Goal: Task Accomplishment & Management: Manage account settings

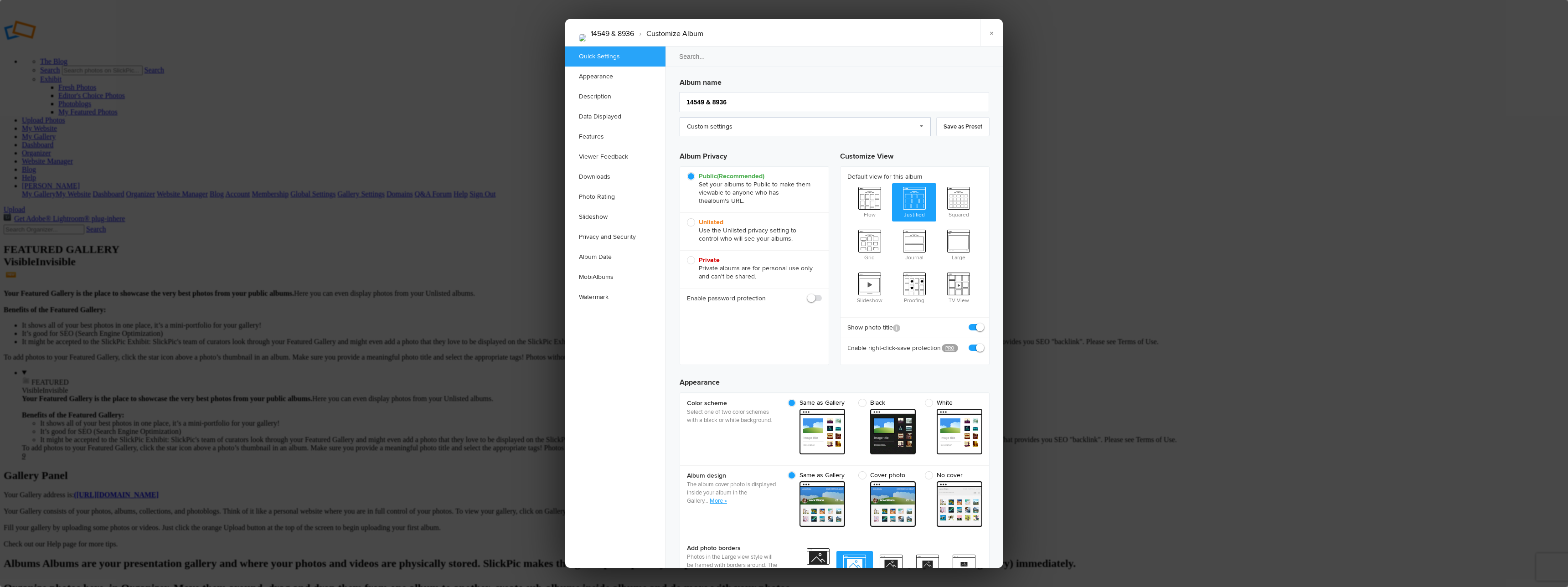
click at [728, 129] on link "Custom settings" at bounding box center [805, 127] width 251 height 19
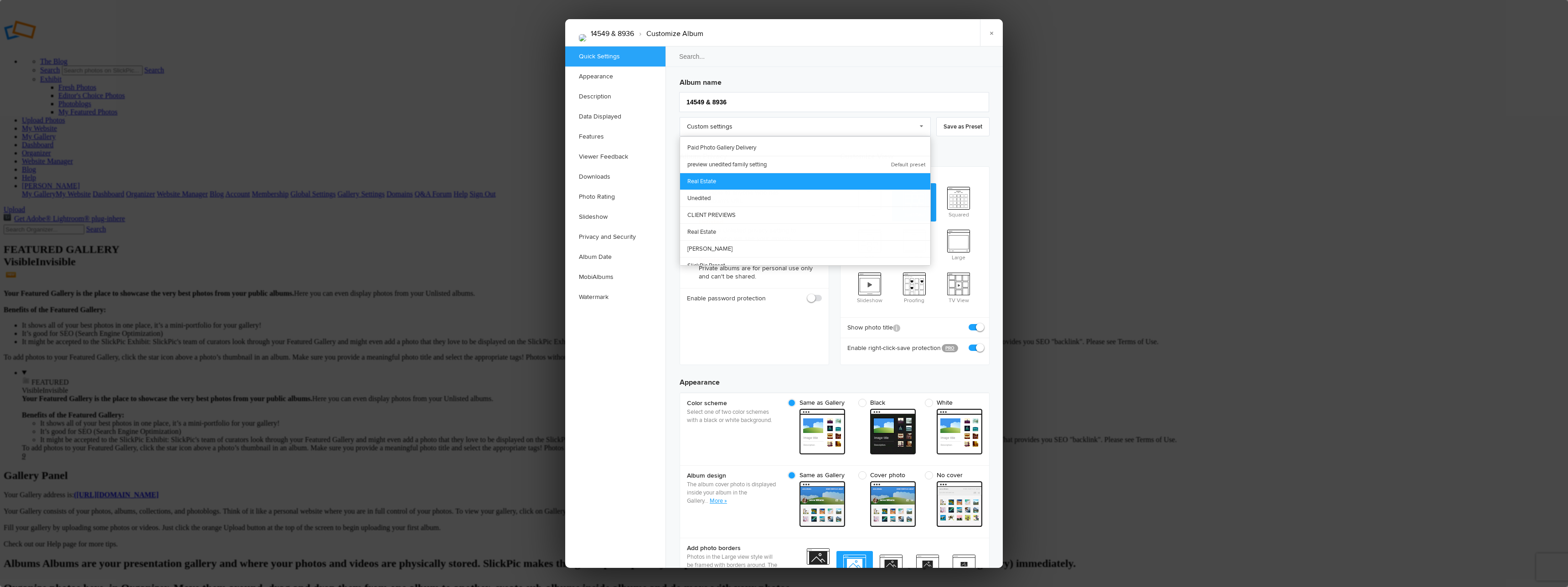
click at [706, 177] on link "Real Estate" at bounding box center [805, 181] width 251 height 17
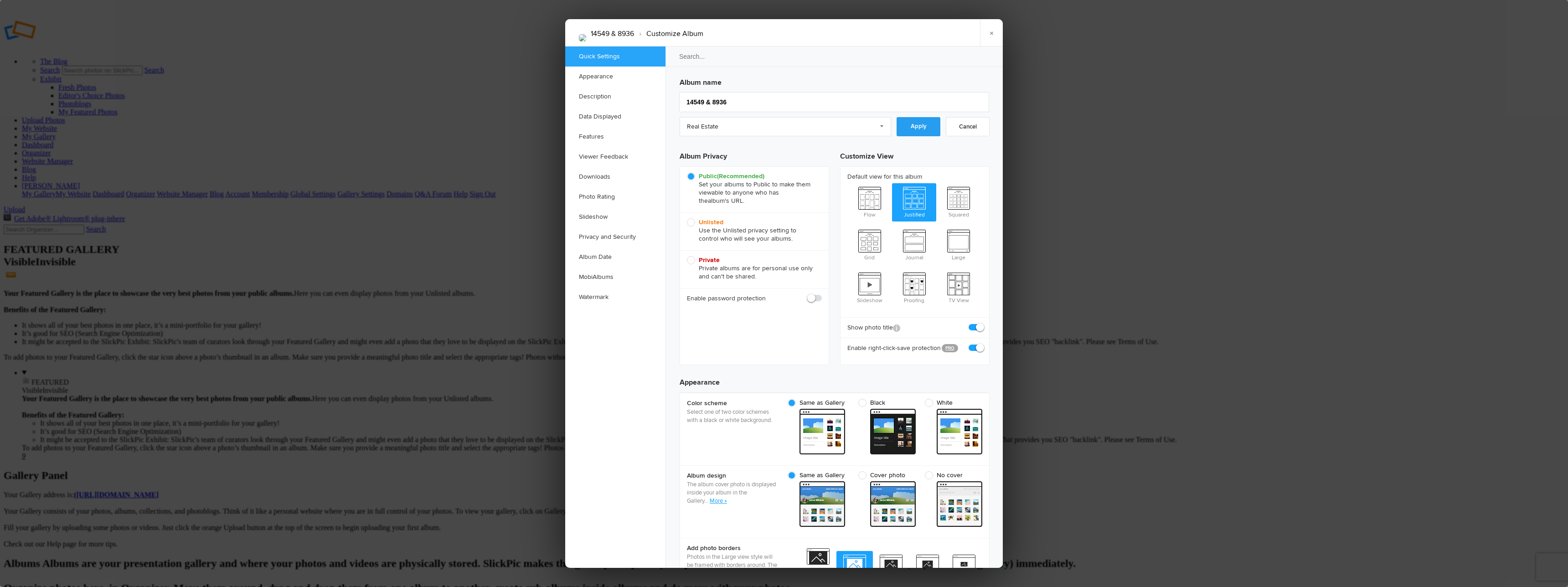
click at [921, 129] on link "Apply" at bounding box center [918, 127] width 44 height 19
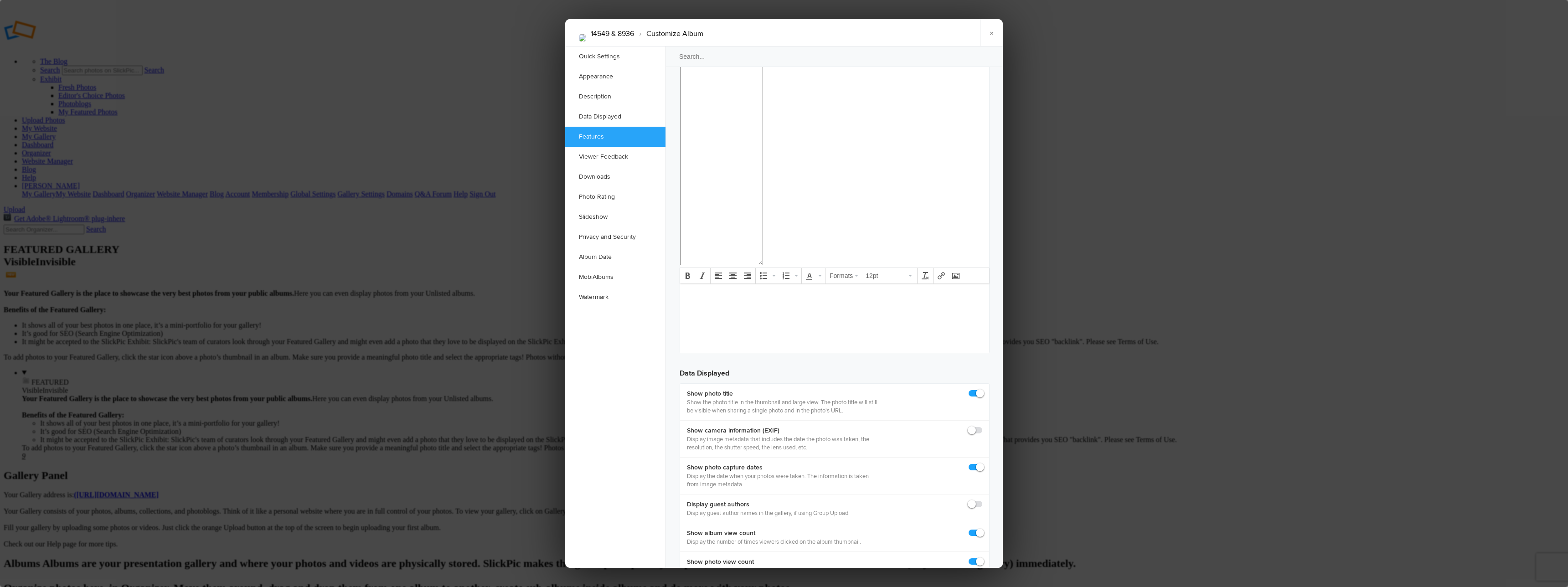
scroll to position [974, 0]
click at [347, 304] on div at bounding box center [784, 294] width 1568 height 587
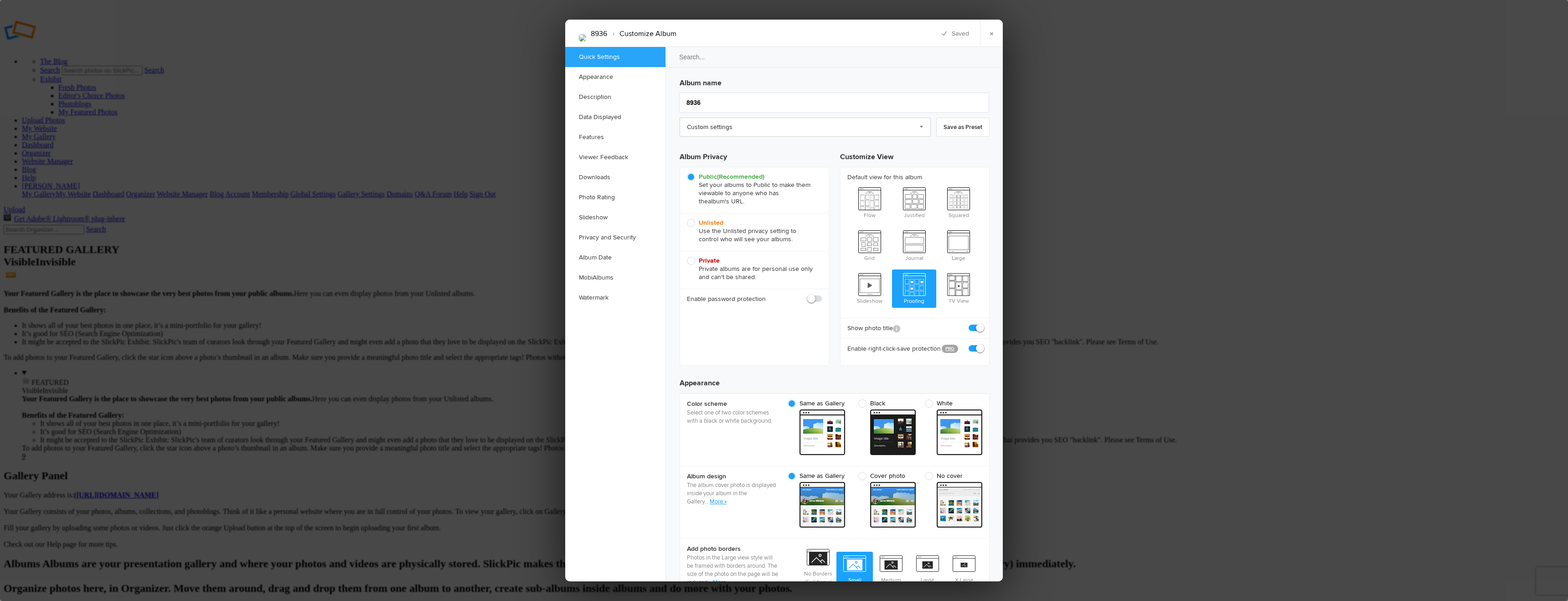
click at [798, 132] on link "Custom settings" at bounding box center [805, 127] width 251 height 19
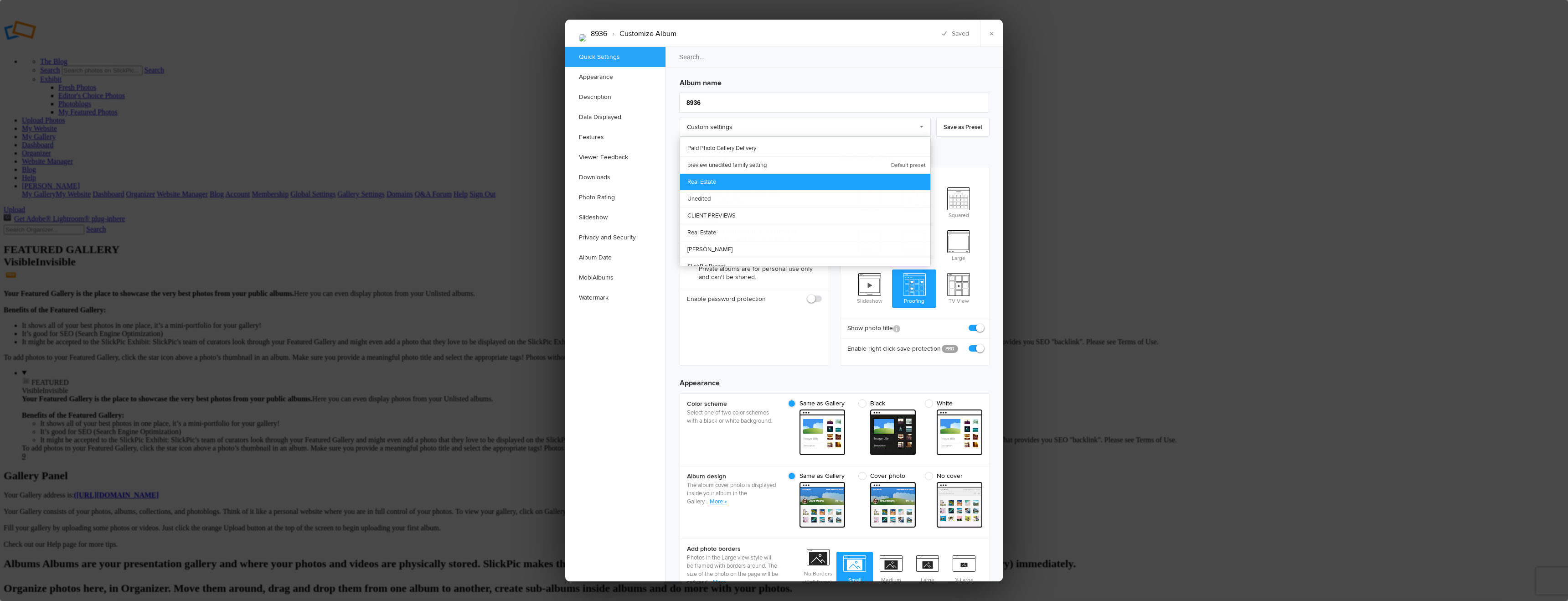
click at [729, 181] on link "Real Estate" at bounding box center [805, 181] width 251 height 17
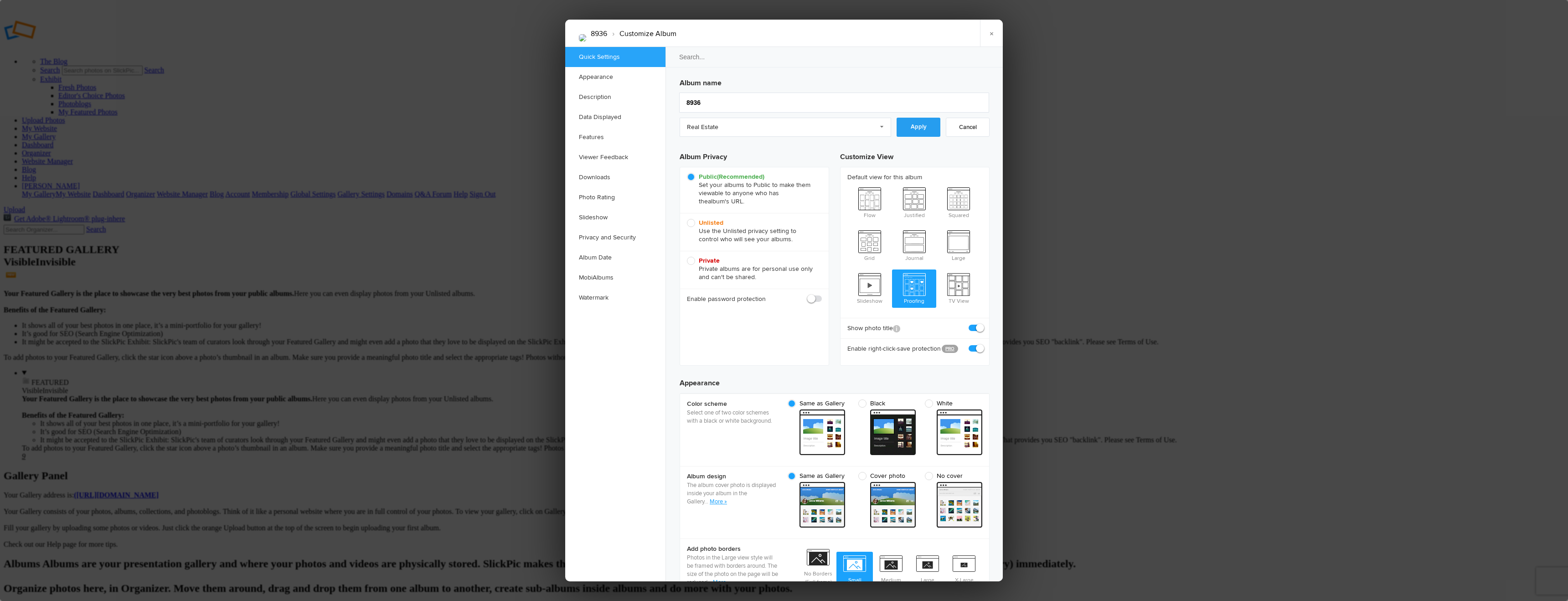
click at [924, 127] on link "Apply" at bounding box center [918, 127] width 44 height 19
radio input "true"
checkbox input "true"
checkbox input "false"
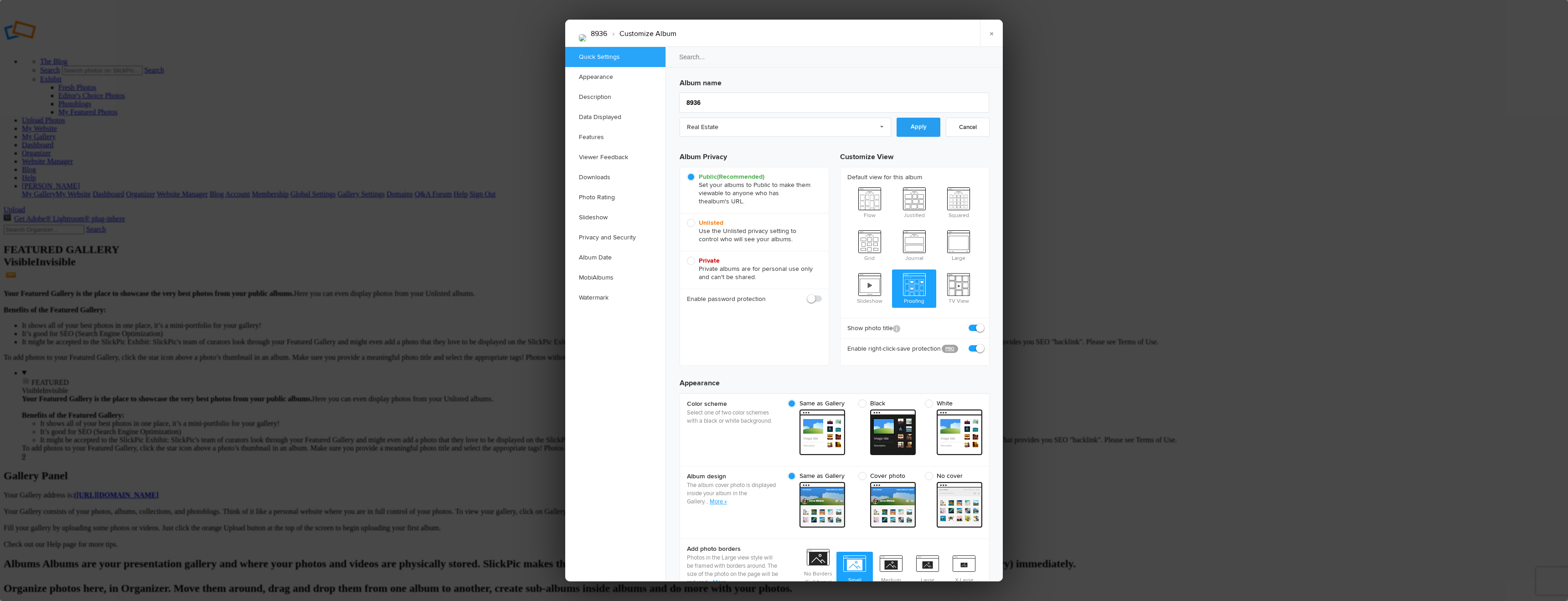
checkbox input "false"
checkbox input "true"
checkbox input "false"
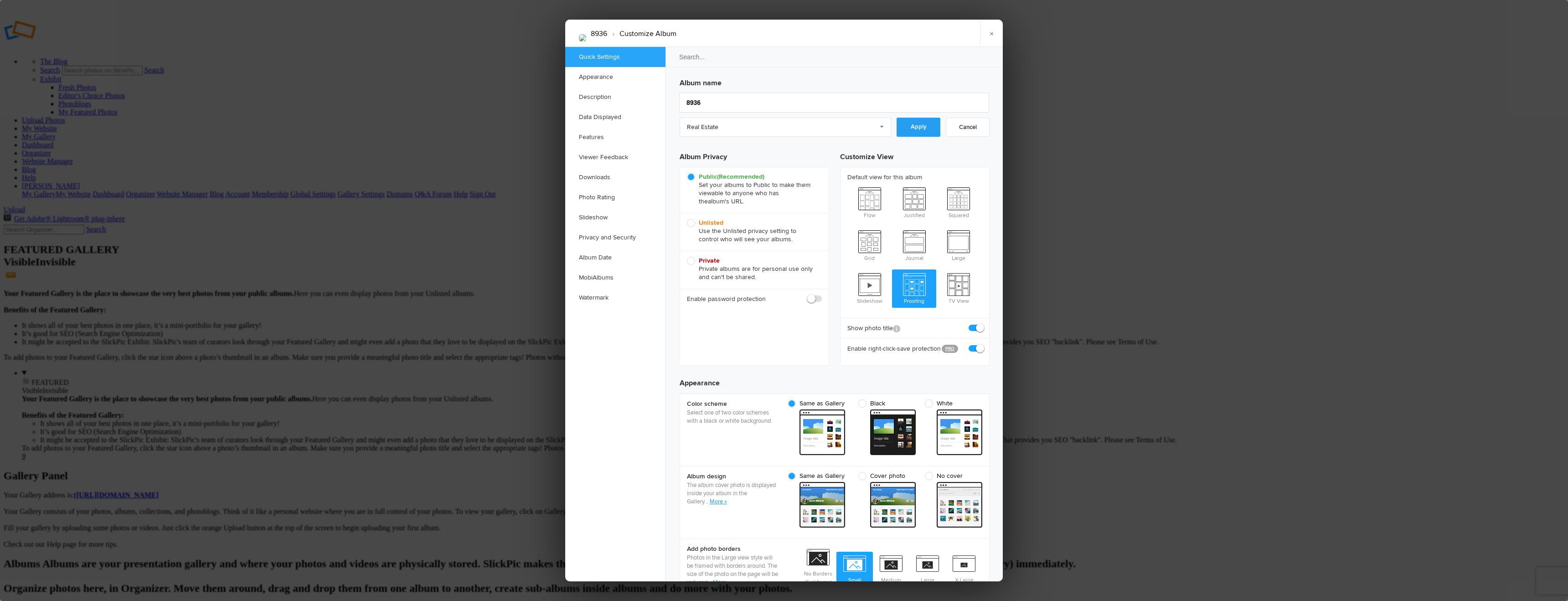
checkbox input "false"
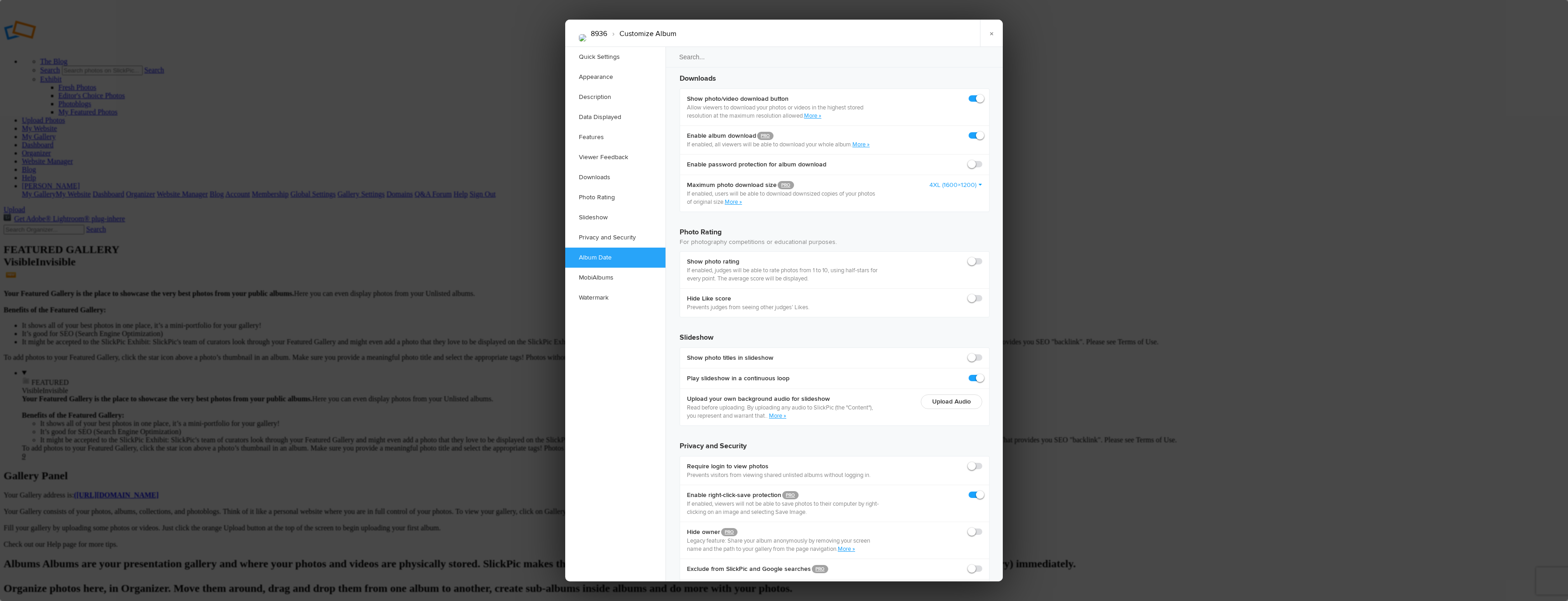
scroll to position [1858, 0]
drag, startPoint x: 333, startPoint y: 459, endPoint x: 328, endPoint y: 457, distance: 5.4
click at [333, 459] on div at bounding box center [784, 300] width 1568 height 601
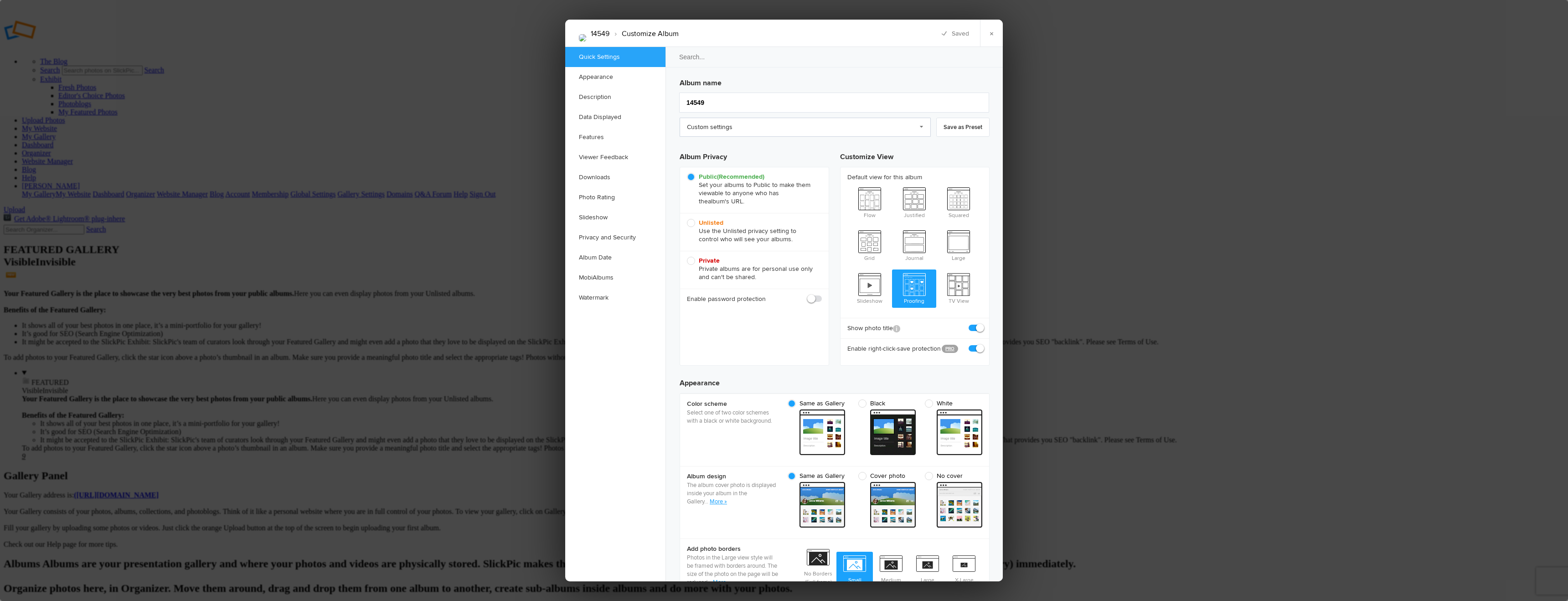
click at [778, 131] on link "Custom settings" at bounding box center [805, 127] width 251 height 19
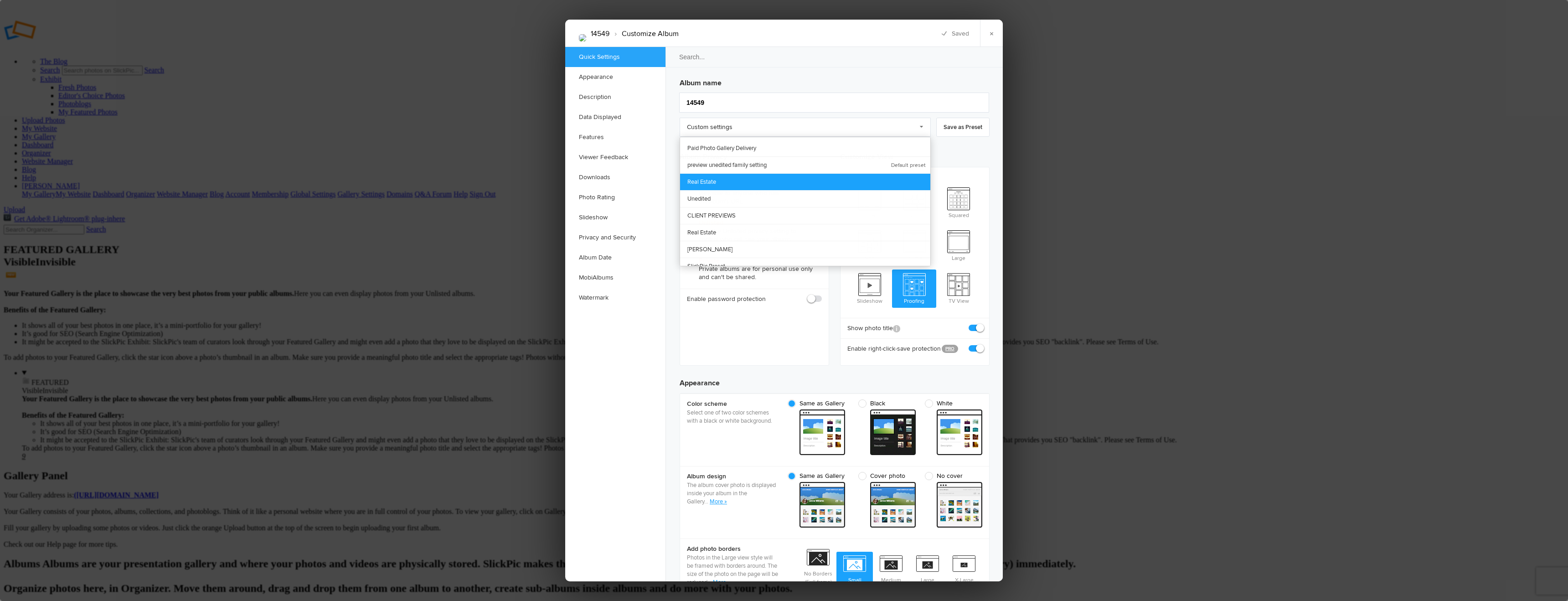
click at [727, 178] on link "Real Estate" at bounding box center [805, 181] width 251 height 17
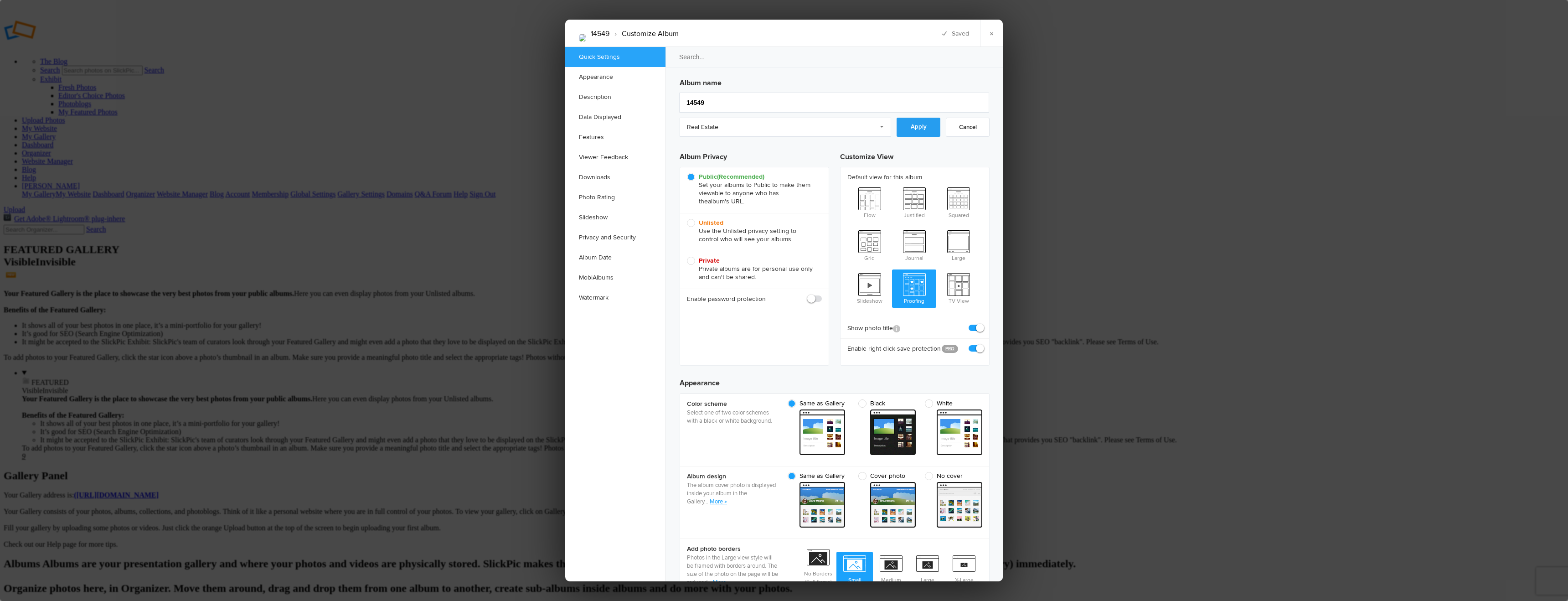
click at [922, 122] on link "Apply" at bounding box center [918, 127] width 44 height 19
radio input "true"
checkbox input "true"
checkbox input "false"
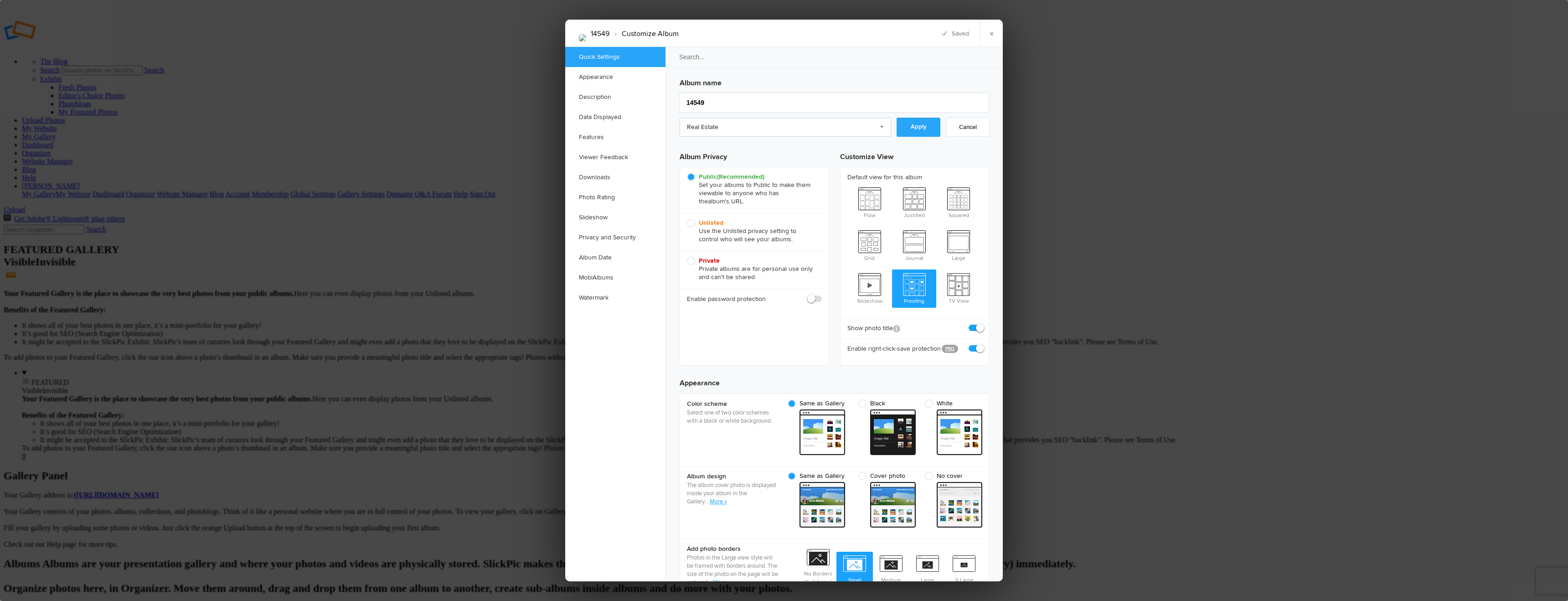
checkbox input "false"
checkbox input "true"
checkbox input "false"
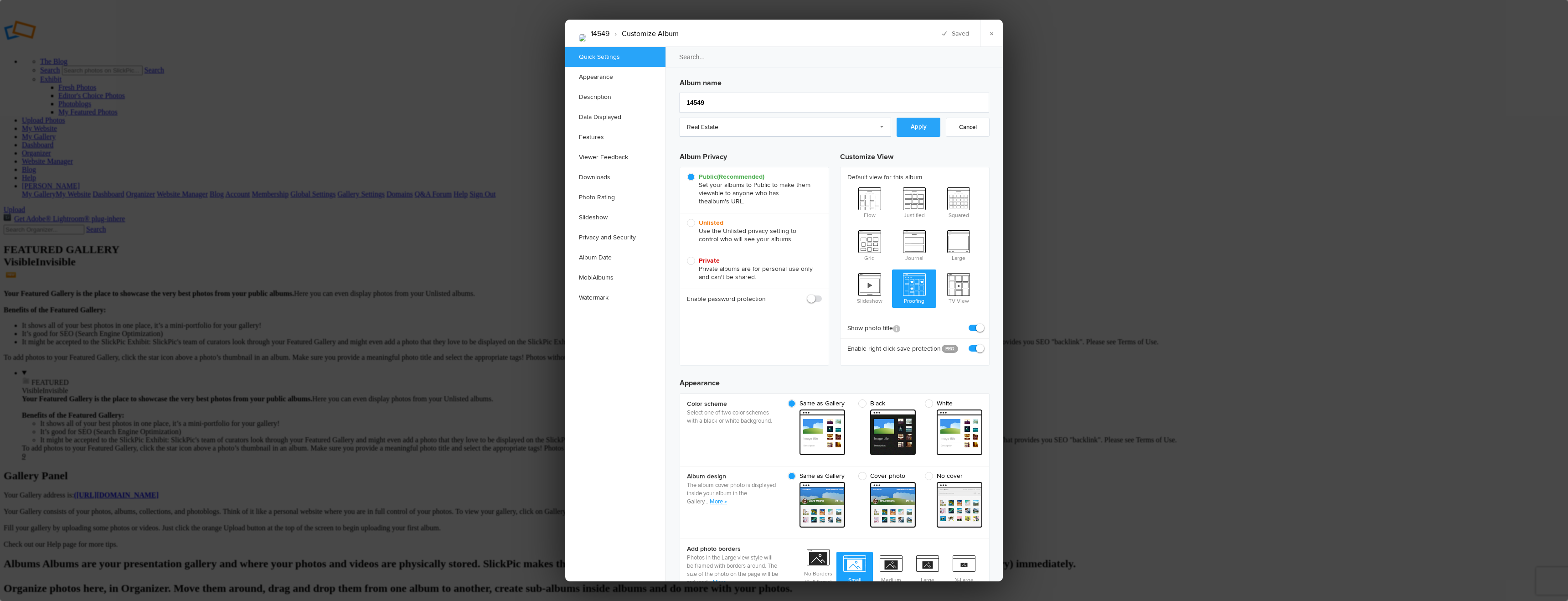
checkbox input "false"
drag, startPoint x: 987, startPoint y: 31, endPoint x: 810, endPoint y: 37, distance: 177.1
click at [987, 31] on link "×" at bounding box center [991, 33] width 22 height 27
